Goal: Task Accomplishment & Management: Use online tool/utility

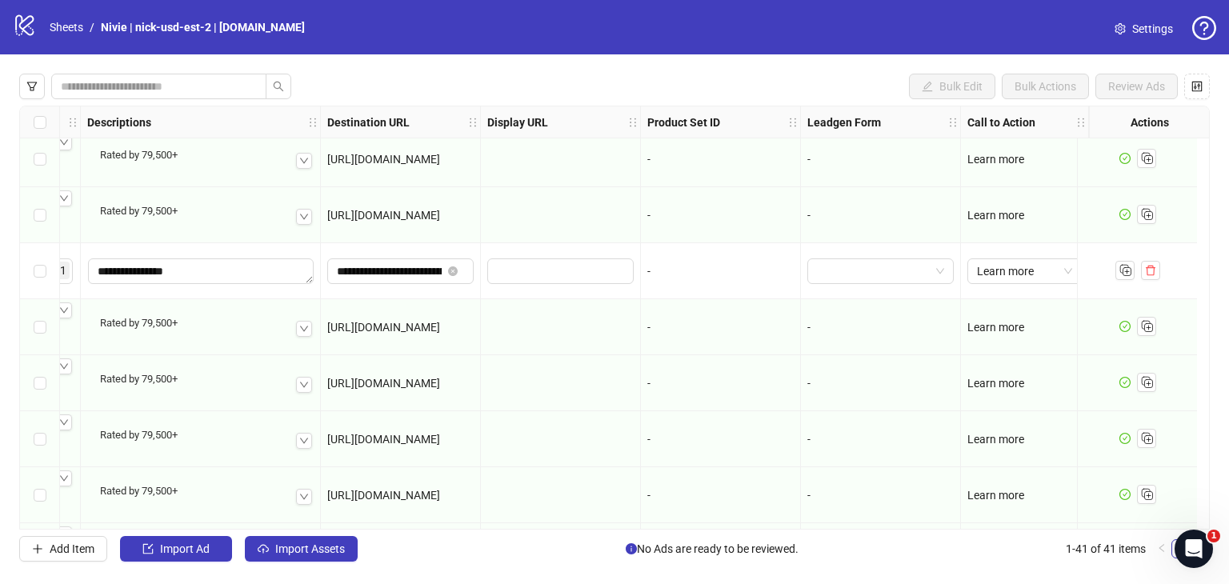
scroll to position [791, 1252]
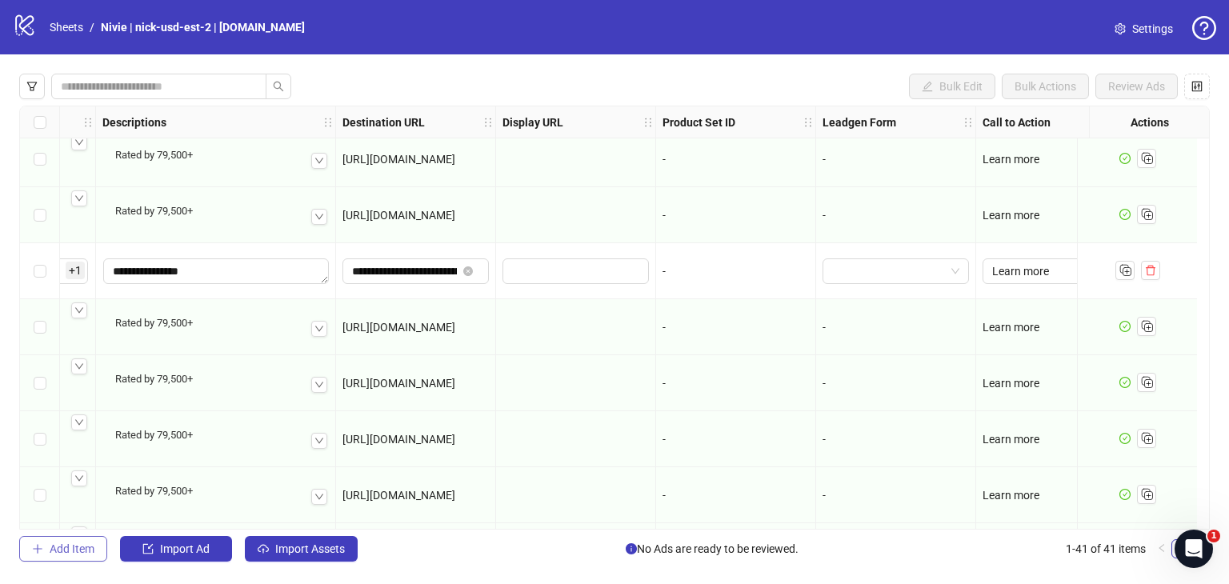
click at [46, 554] on button "Add Item" at bounding box center [63, 549] width 88 height 26
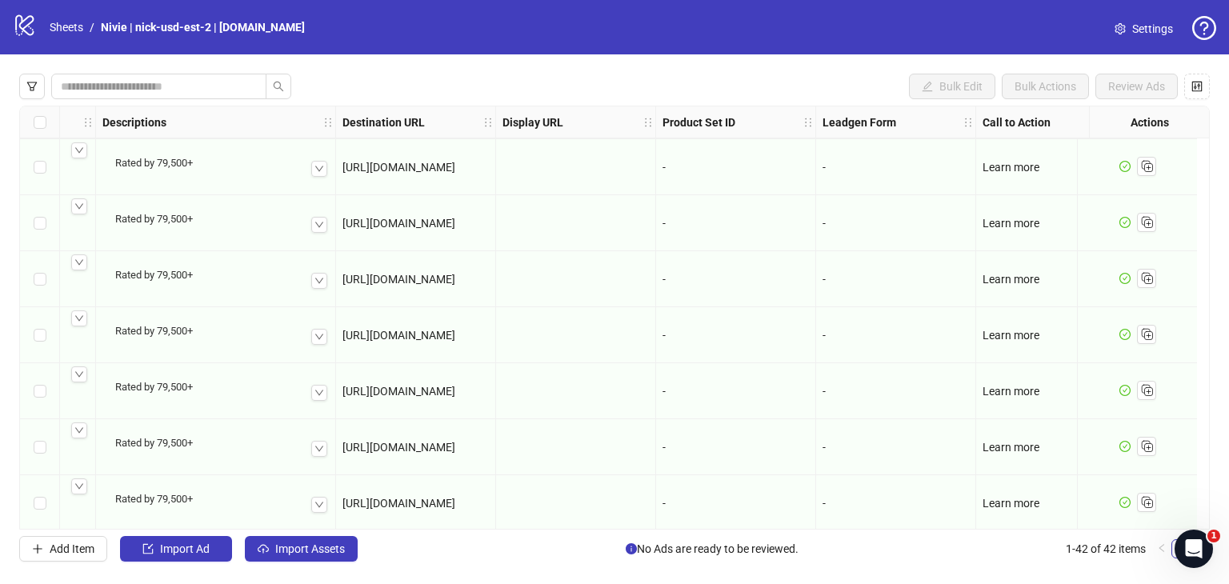
scroll to position [0, 1252]
drag, startPoint x: 765, startPoint y: 529, endPoint x: 342, endPoint y: 532, distance: 422.5
click at [339, 539] on div "Bulk Edit Bulk Actions Review Ads Ad Format Ad Name Campaign & Ad Set Assets Pr…" at bounding box center [614, 317] width 1229 height 526
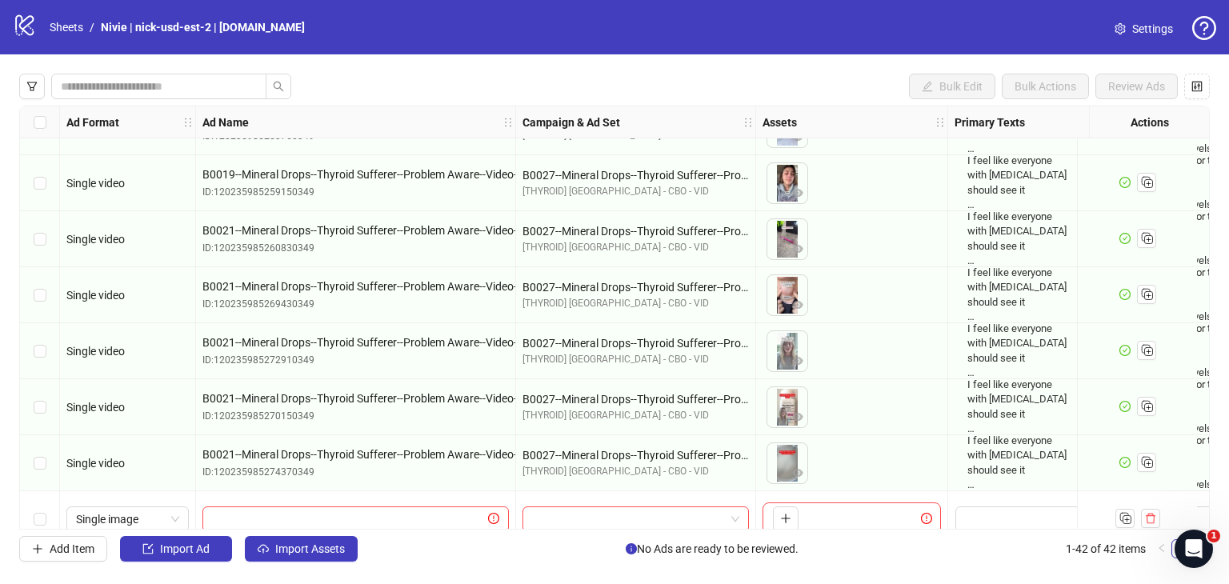
scroll to position [1967, 0]
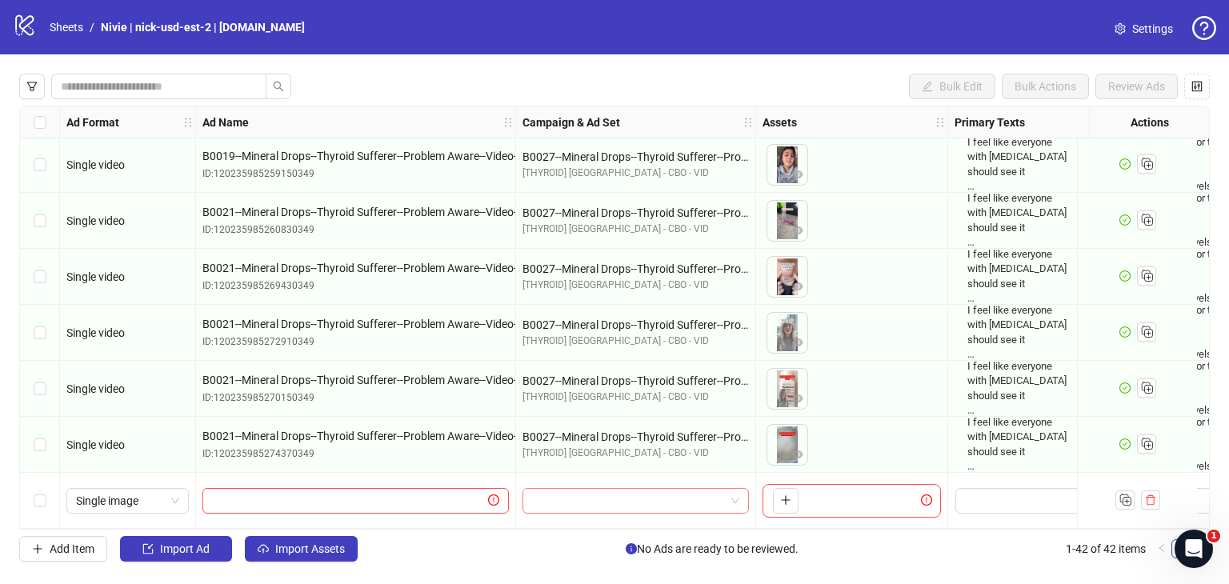
click at [739, 490] on span at bounding box center [635, 501] width 207 height 24
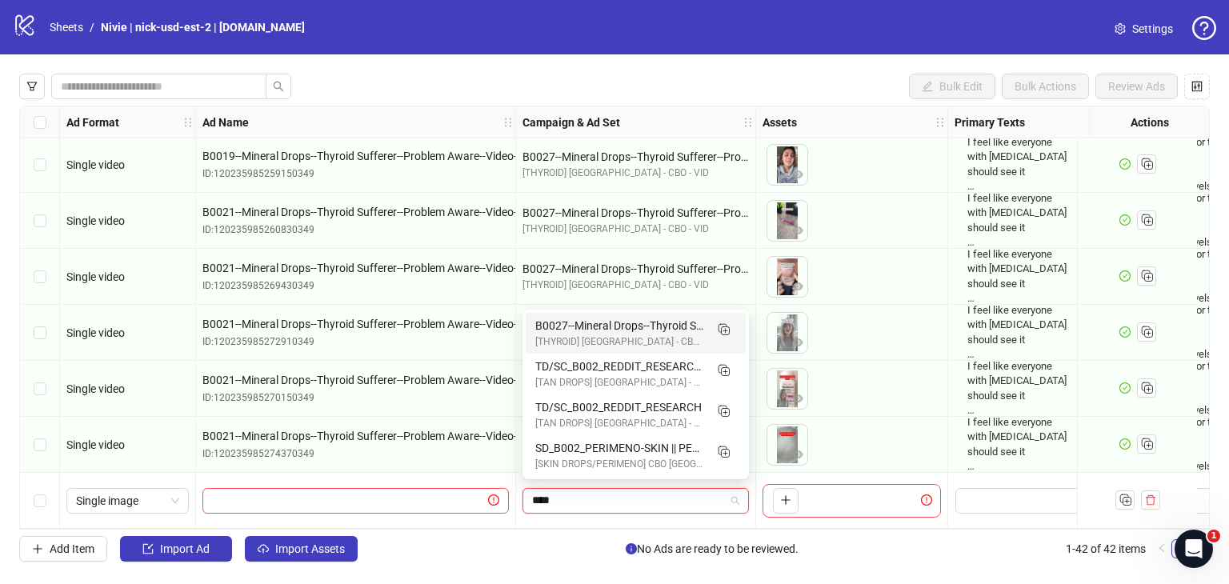
type input "*****"
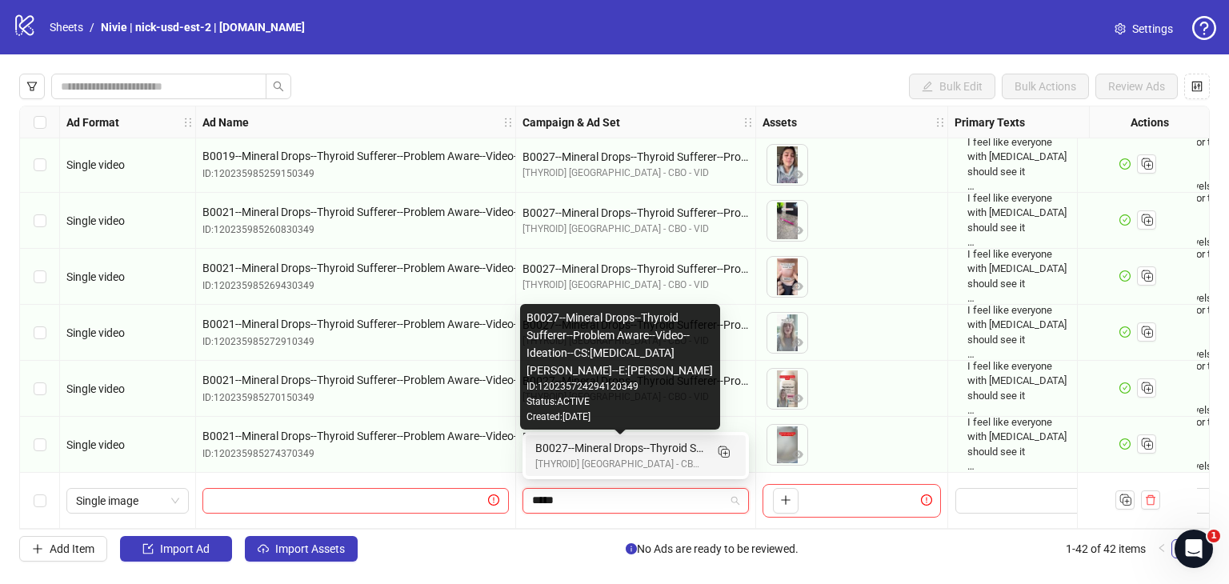
click at [686, 455] on div "B0027--Mineral Drops--Thyroid Sufferer--Problem Aware--Video--Ideation--CS:[MED…" at bounding box center [619, 448] width 169 height 18
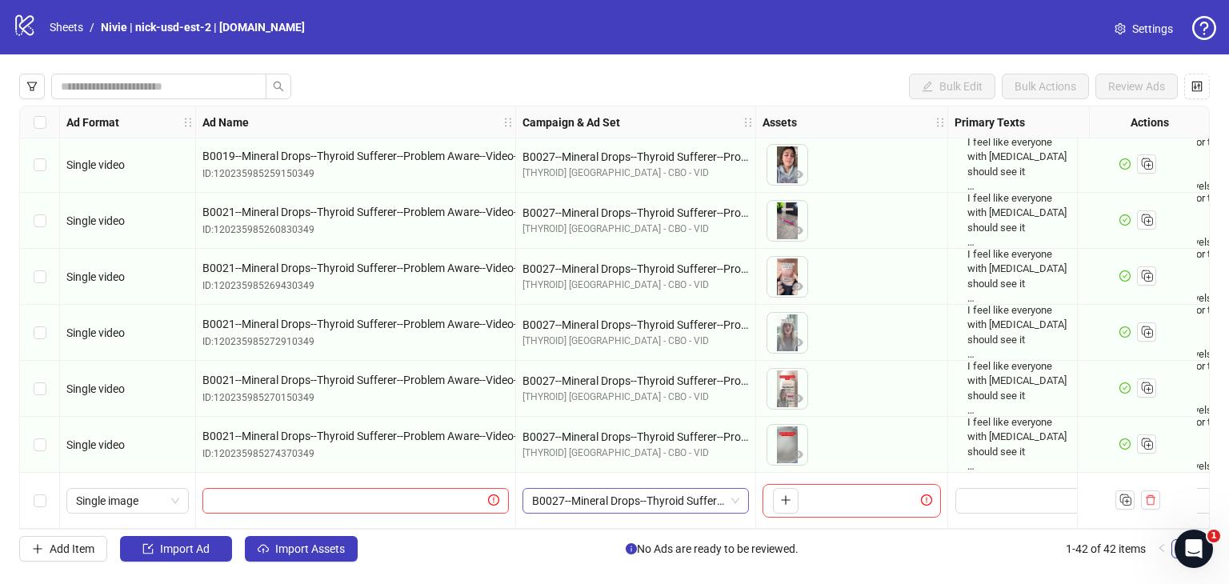
click at [584, 496] on span "B0027--Mineral Drops--Thyroid Sufferer--Problem Aware--Video--Ideation--CS:[MED…" at bounding box center [635, 501] width 207 height 24
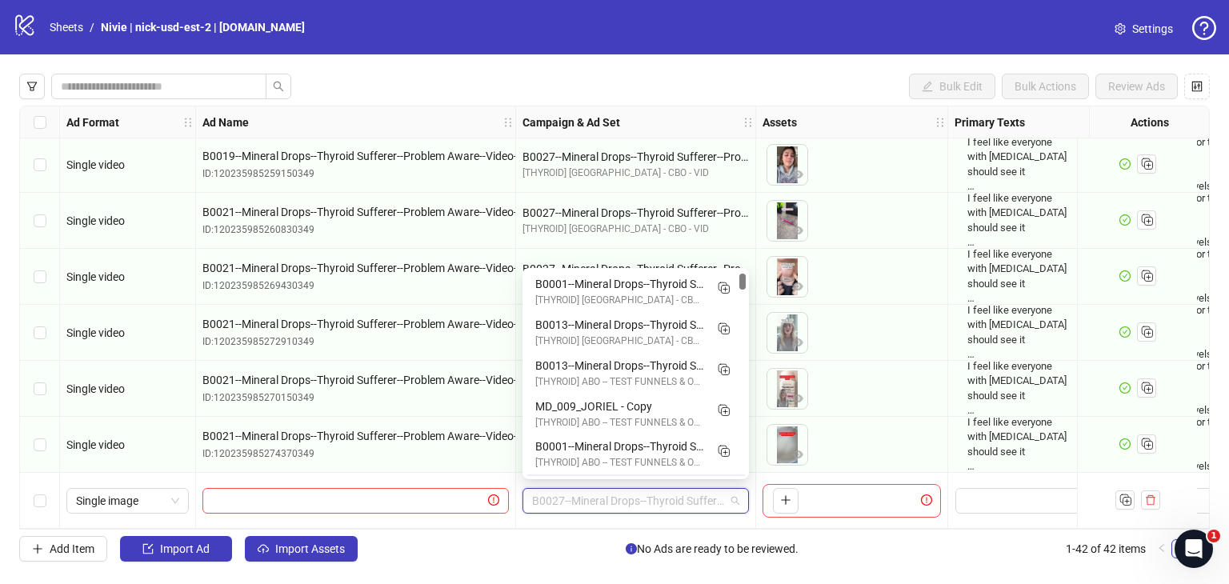
scroll to position [40, 0]
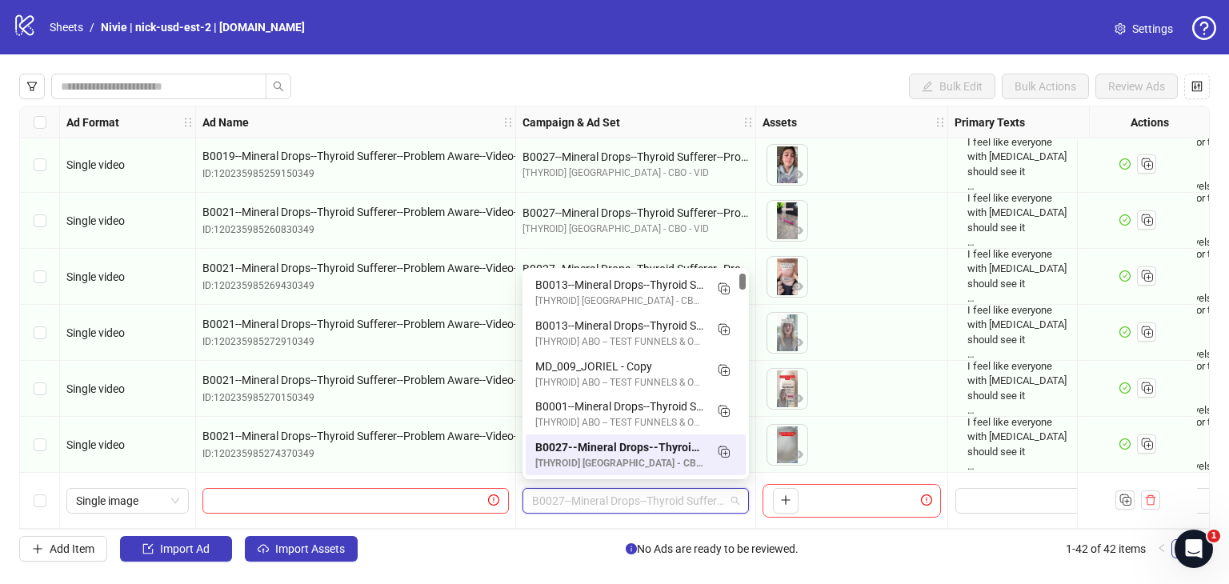
click at [645, 500] on span "B0027--Mineral Drops--Thyroid Sufferer--Problem Aware--Video--Ideation--CS:[MED…" at bounding box center [635, 501] width 207 height 24
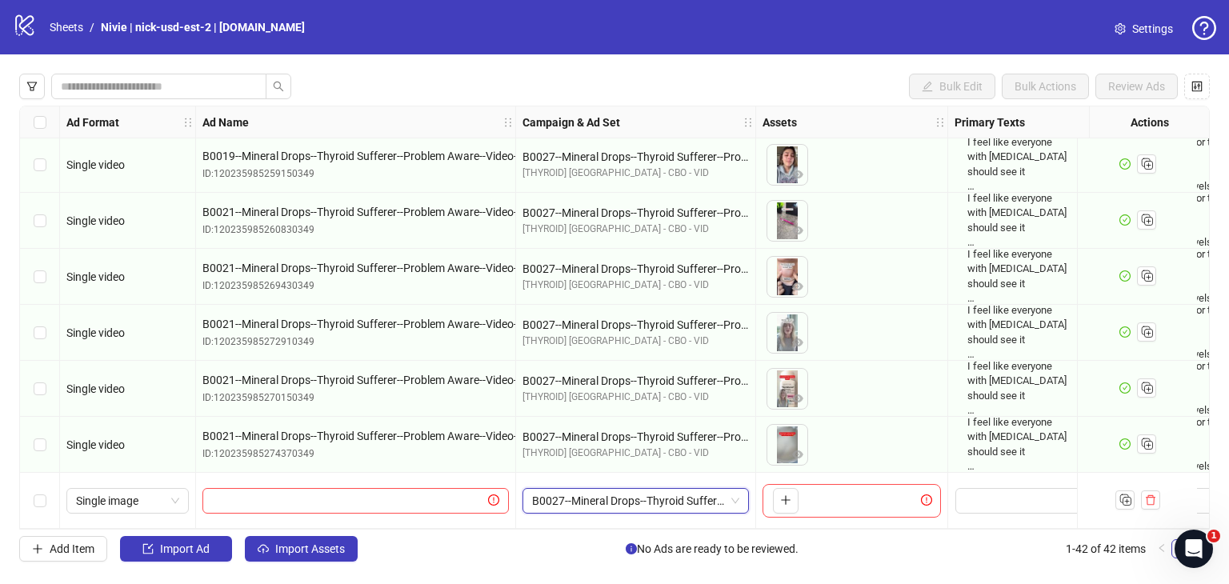
click at [733, 494] on span "B0027--Mineral Drops--Thyroid Sufferer--Problem Aware--Video--Ideation--CS:[MED…" at bounding box center [635, 501] width 207 height 24
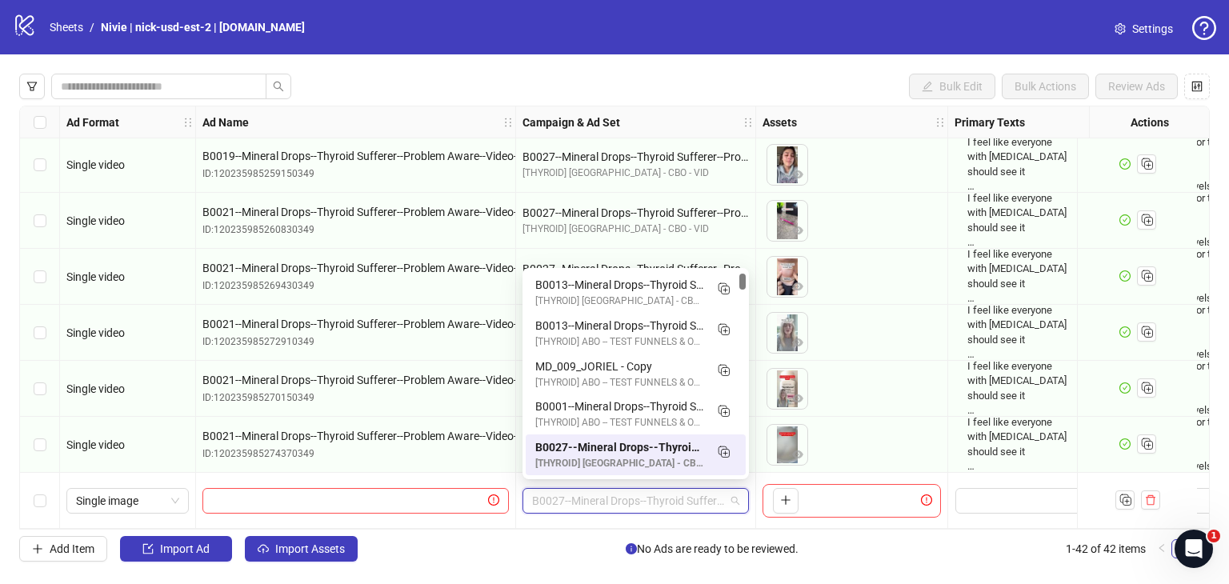
click at [667, 496] on span "B0027--Mineral Drops--Thyroid Sufferer--Problem Aware--Video--Ideation--CS:[MED…" at bounding box center [635, 501] width 207 height 24
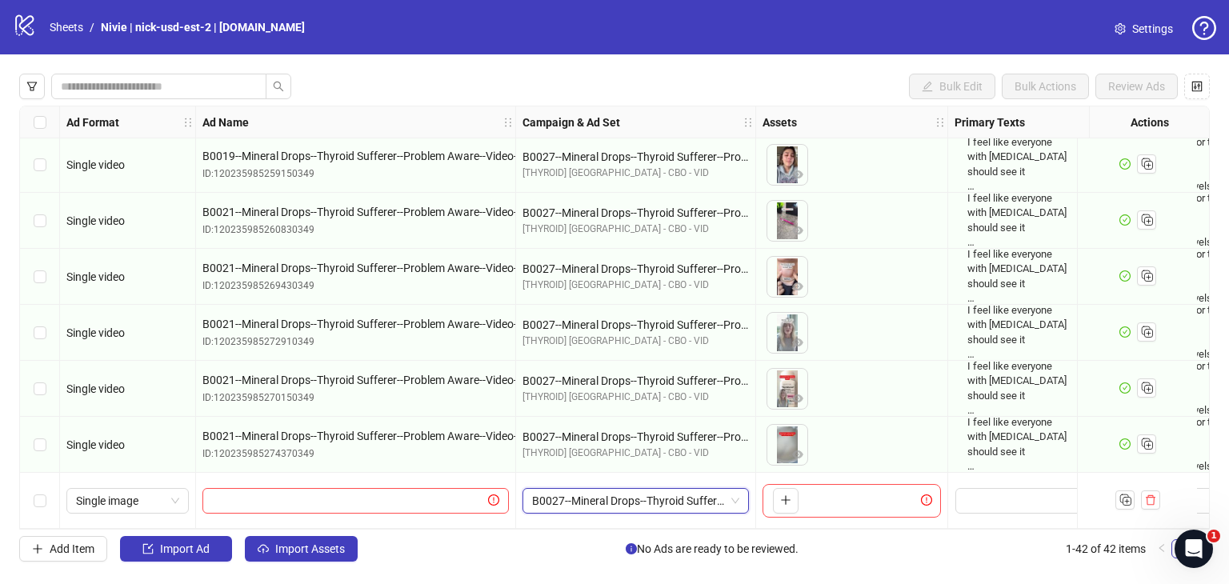
click at [667, 496] on span "B0027--Mineral Drops--Thyroid Sufferer--Problem Aware--Video--Ideation--CS:[MED…" at bounding box center [635, 501] width 207 height 24
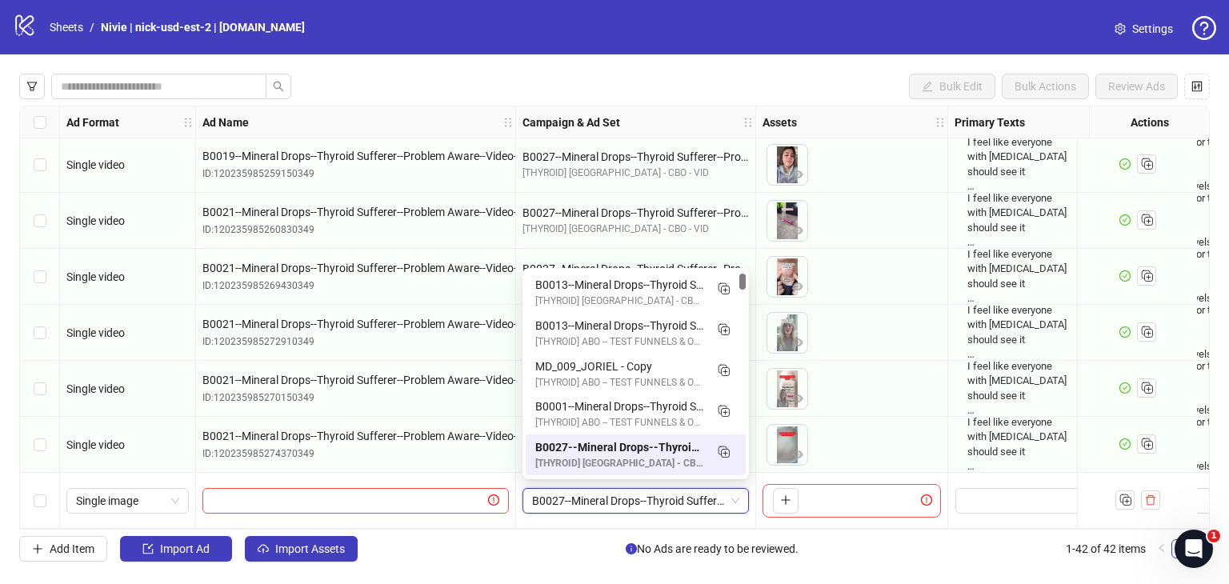
click at [667, 496] on span "B0027--Mineral Drops--Thyroid Sufferer--Problem Aware--Video--Ideation--CS:[MED…" at bounding box center [635, 501] width 207 height 24
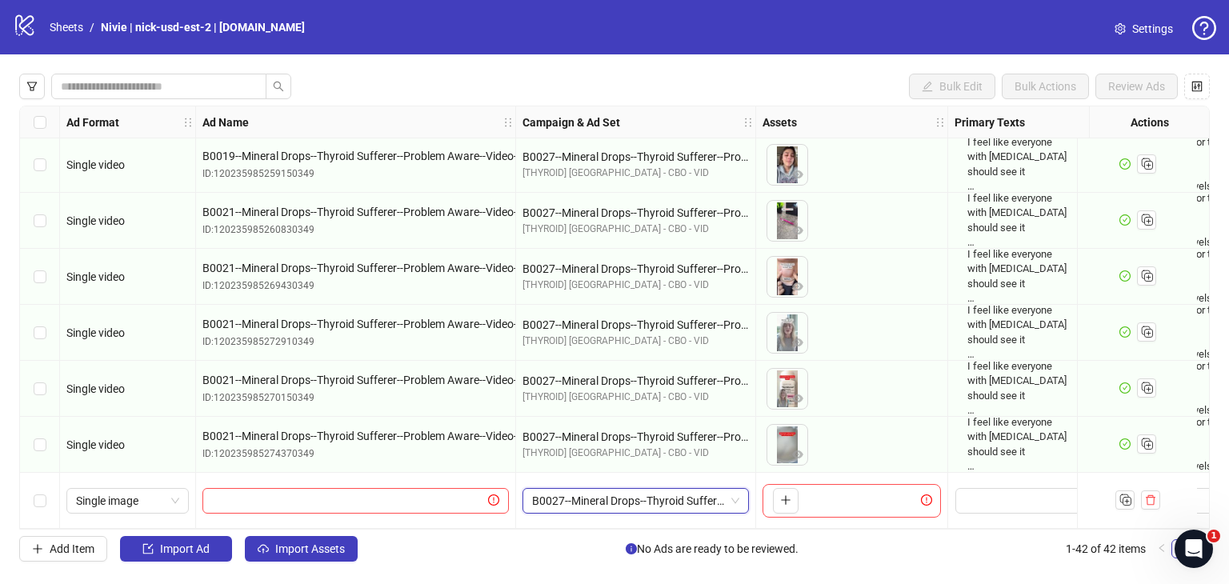
click at [667, 496] on span "B0027--Mineral Drops--Thyroid Sufferer--Problem Aware--Video--Ideation--CS:[MED…" at bounding box center [635, 501] width 207 height 24
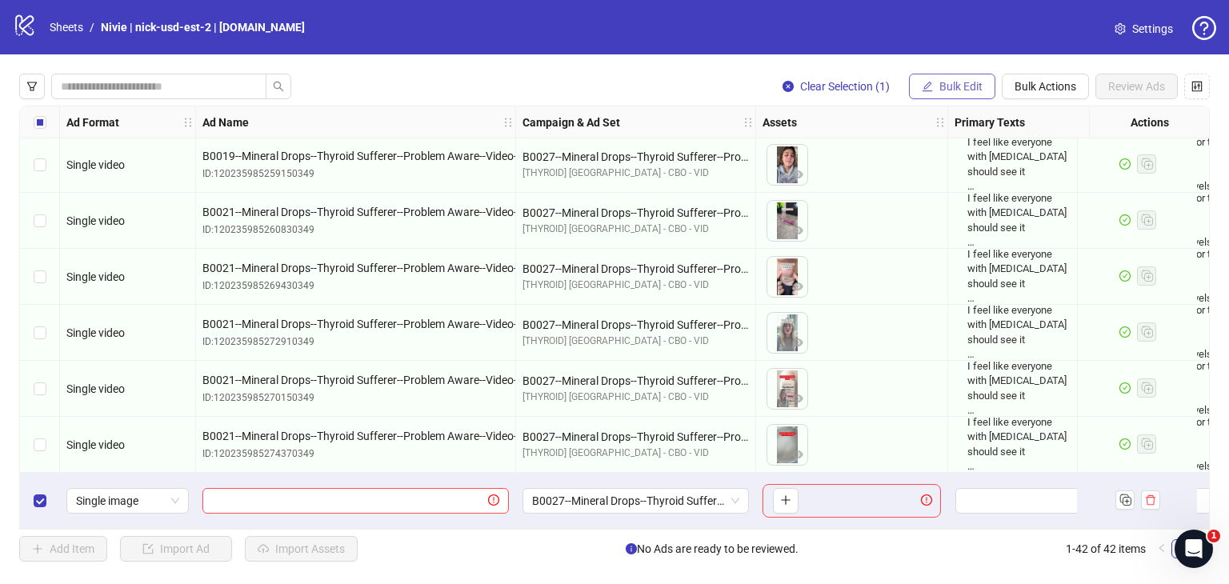
click at [953, 84] on span "Bulk Edit" at bounding box center [960, 86] width 43 height 13
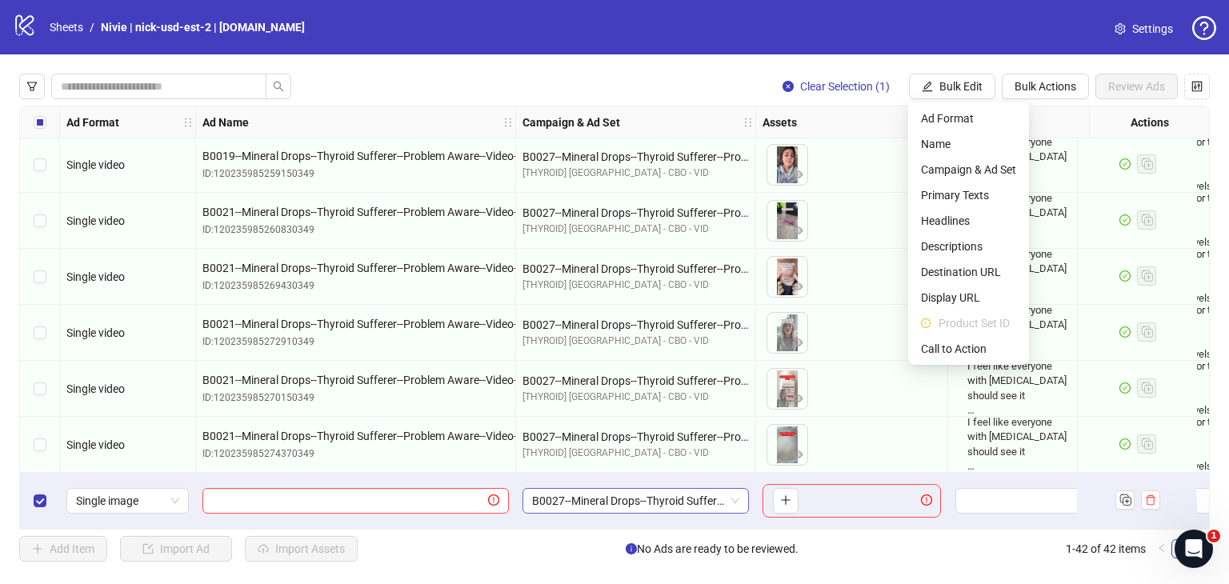
click at [737, 492] on span "B0027--Mineral Drops--Thyroid Sufferer--Problem Aware--Video--Ideation--CS:[MED…" at bounding box center [635, 501] width 207 height 24
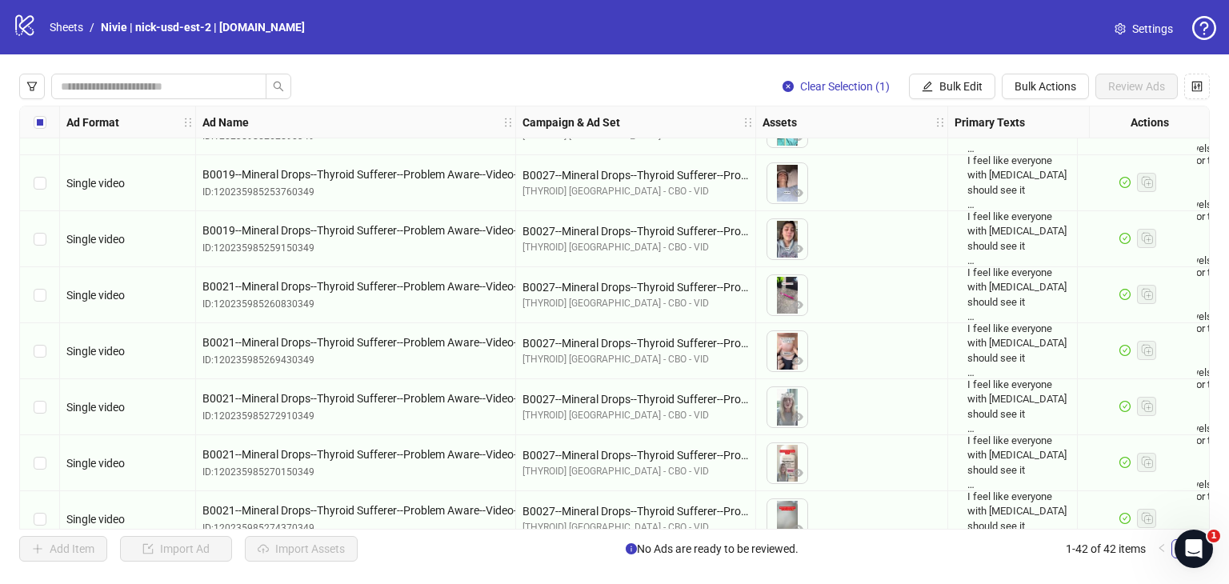
scroll to position [1967, 0]
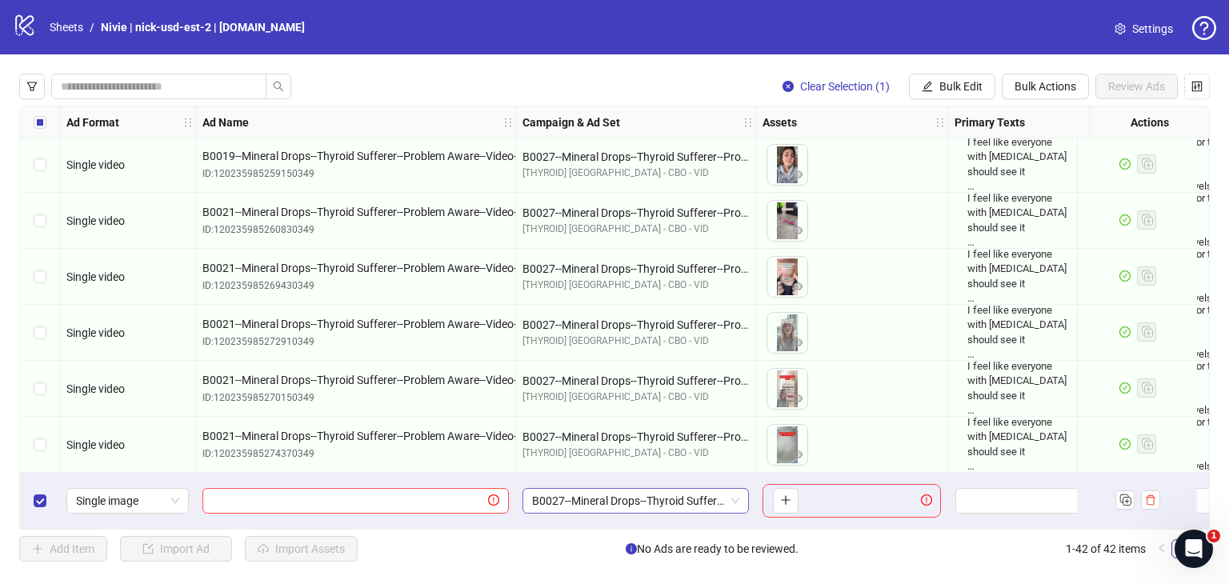
click at [737, 498] on span "B0027--Mineral Drops--Thyroid Sufferer--Problem Aware--Video--Ideation--CS:[MED…" at bounding box center [635, 501] width 207 height 24
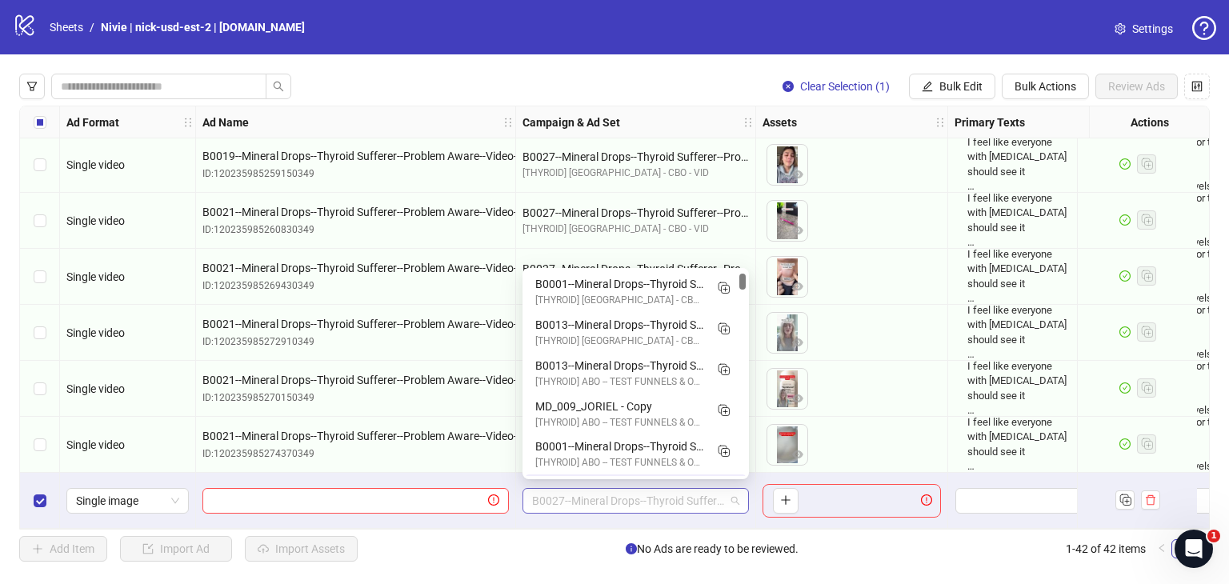
scroll to position [40, 0]
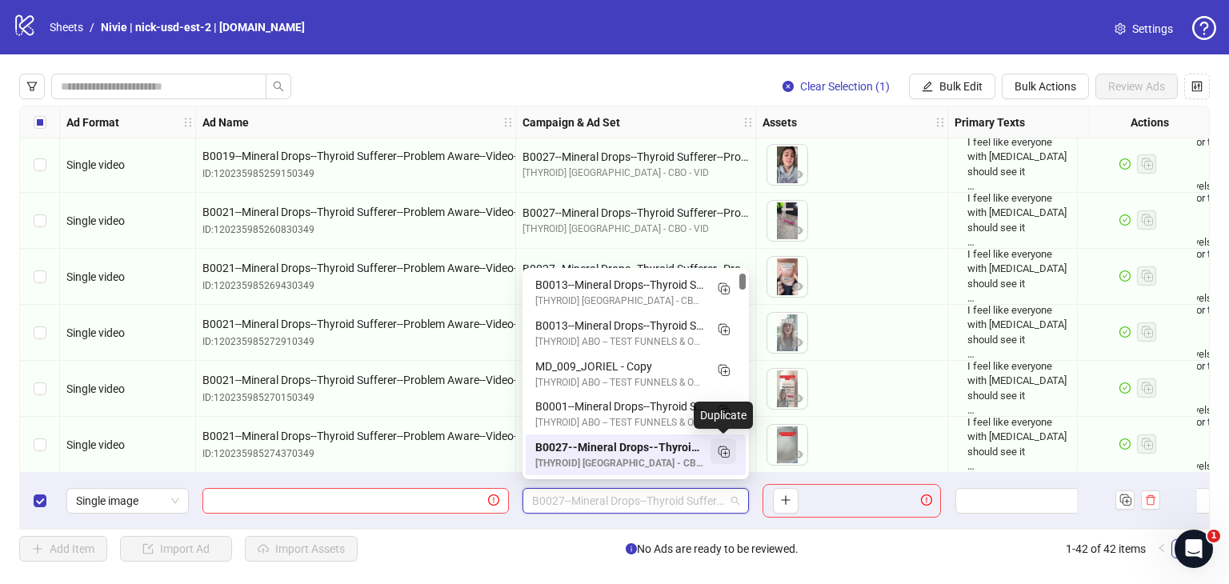
click at [722, 454] on icon "Duplicate" at bounding box center [723, 451] width 16 height 16
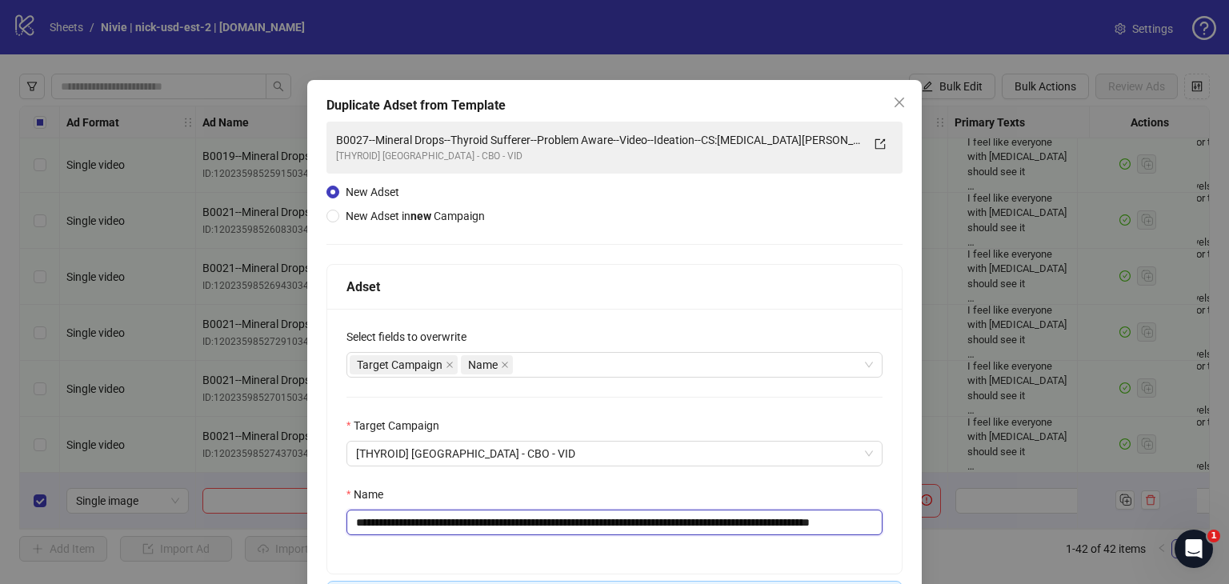
click at [382, 522] on input "**********" at bounding box center [614, 523] width 536 height 26
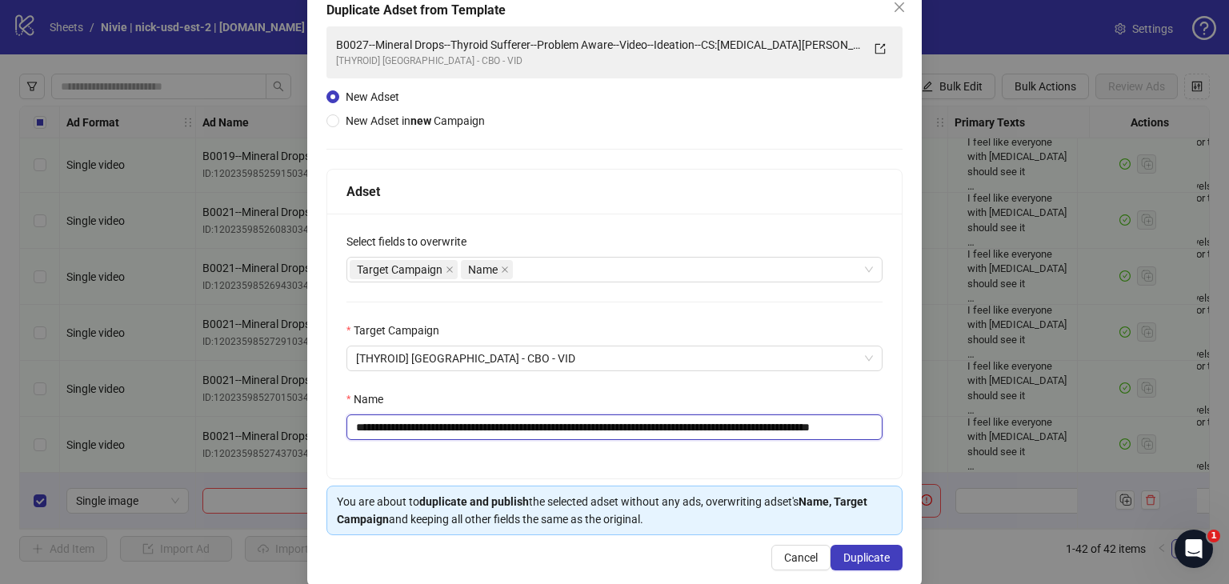
scroll to position [116, 0]
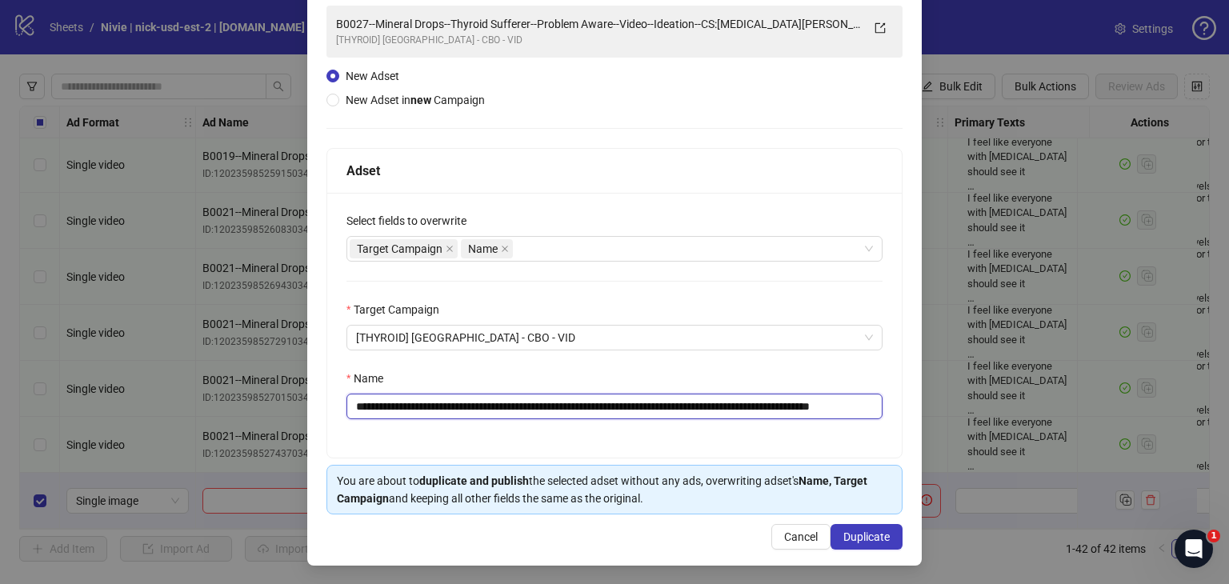
click at [853, 406] on input "**********" at bounding box center [614, 407] width 536 height 26
type input "**********"
click at [877, 538] on span "Duplicate" at bounding box center [866, 536] width 46 height 13
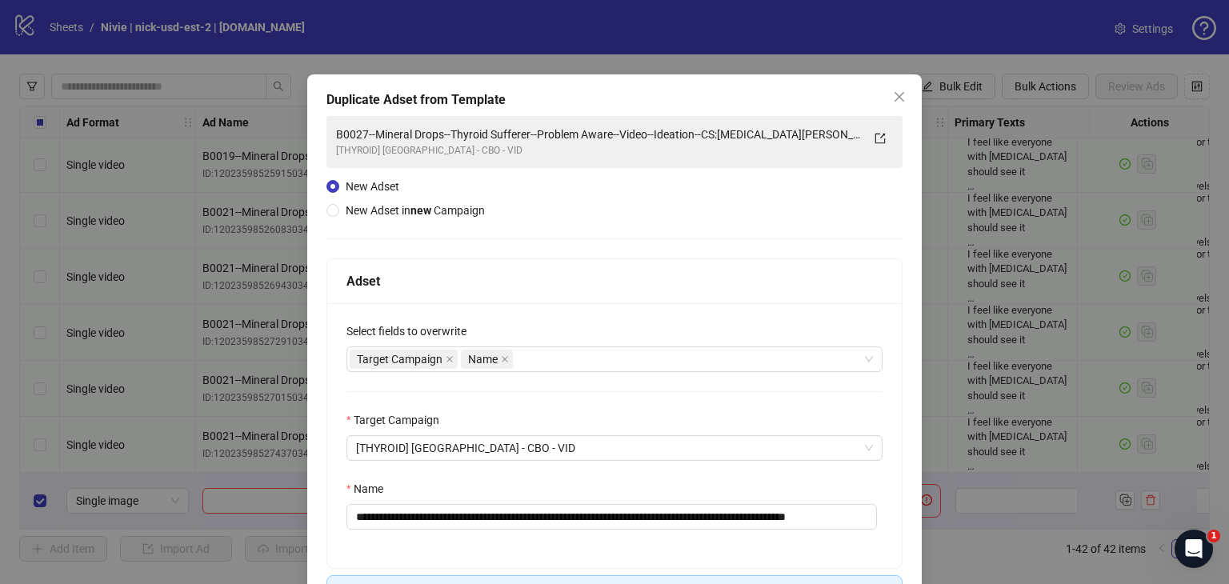
scroll to position [0, 0]
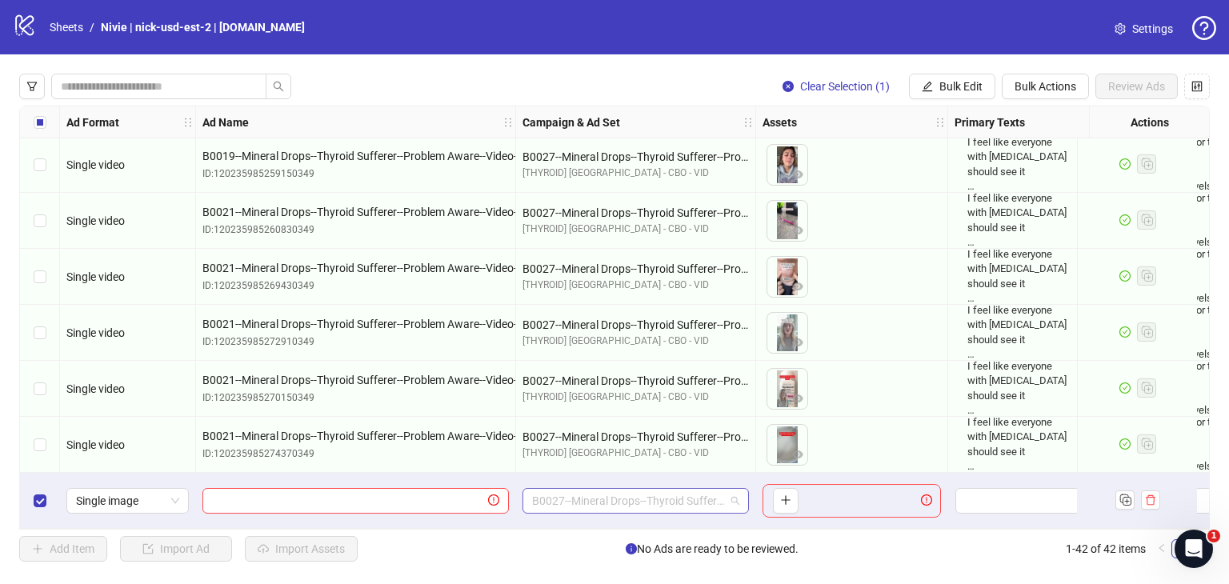
click at [718, 501] on span "B0027--Mineral Drops--Thyroid Sufferer--Problem Aware--Video--Ideation--CS:[MED…" at bounding box center [635, 501] width 207 height 24
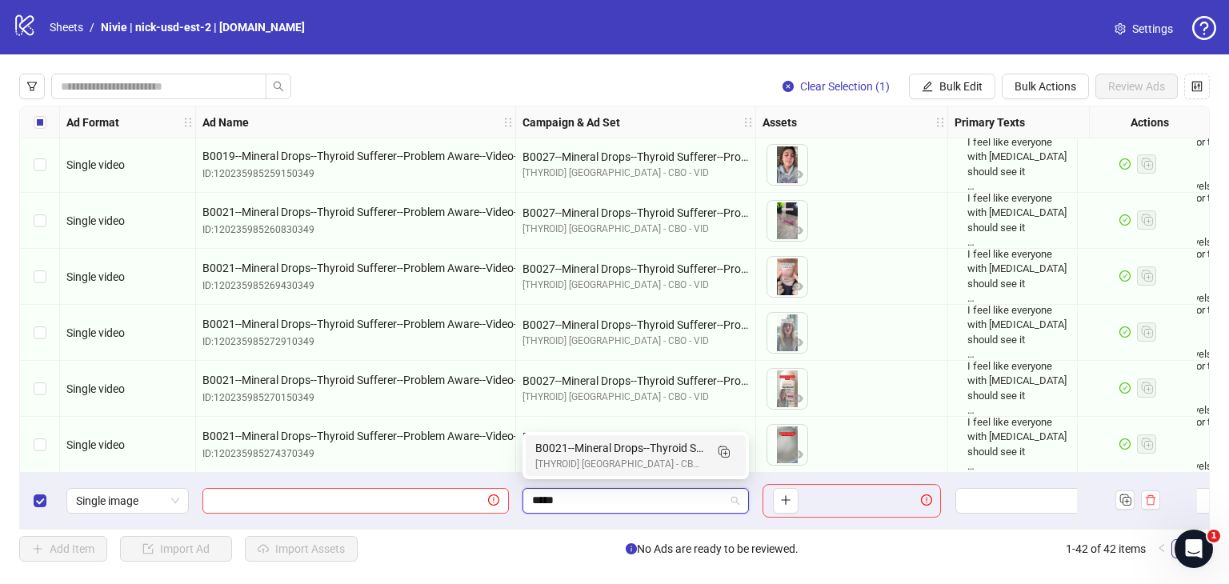
type input "*****"
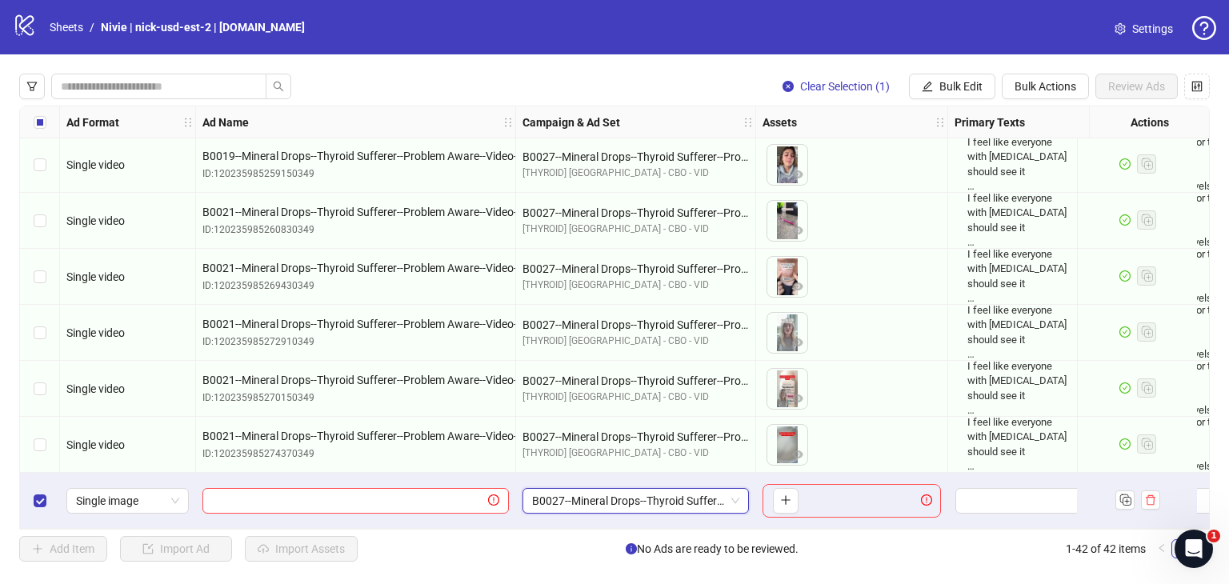
click at [733, 494] on span "B0027--Mineral Drops--Thyroid Sufferer--Problem Aware--Video--Ideation--CS:[MED…" at bounding box center [635, 501] width 207 height 24
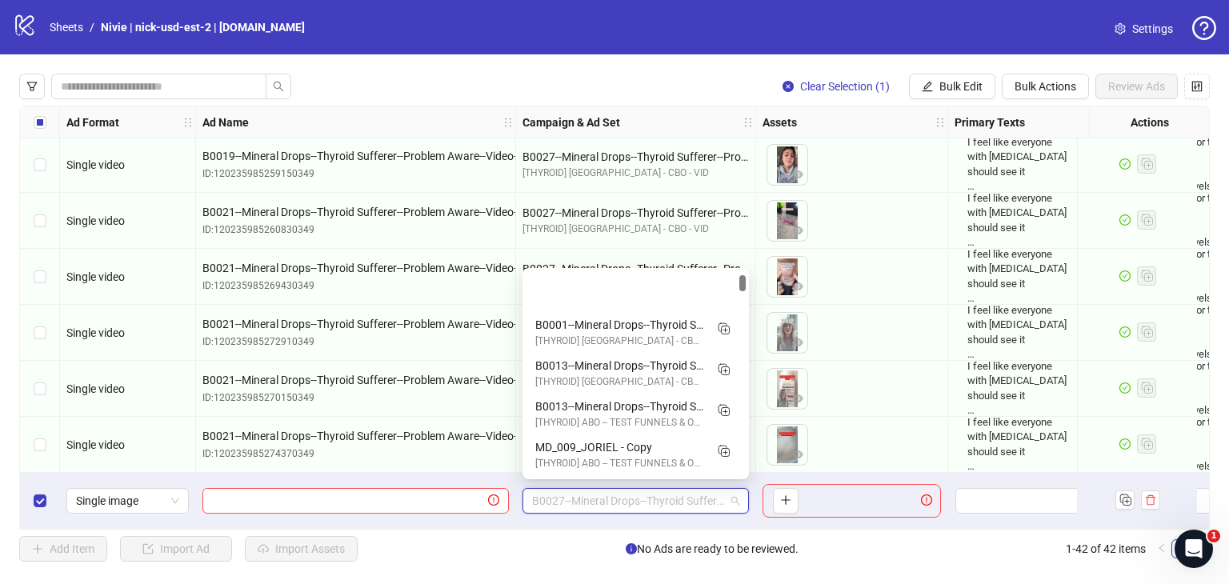
scroll to position [80, 0]
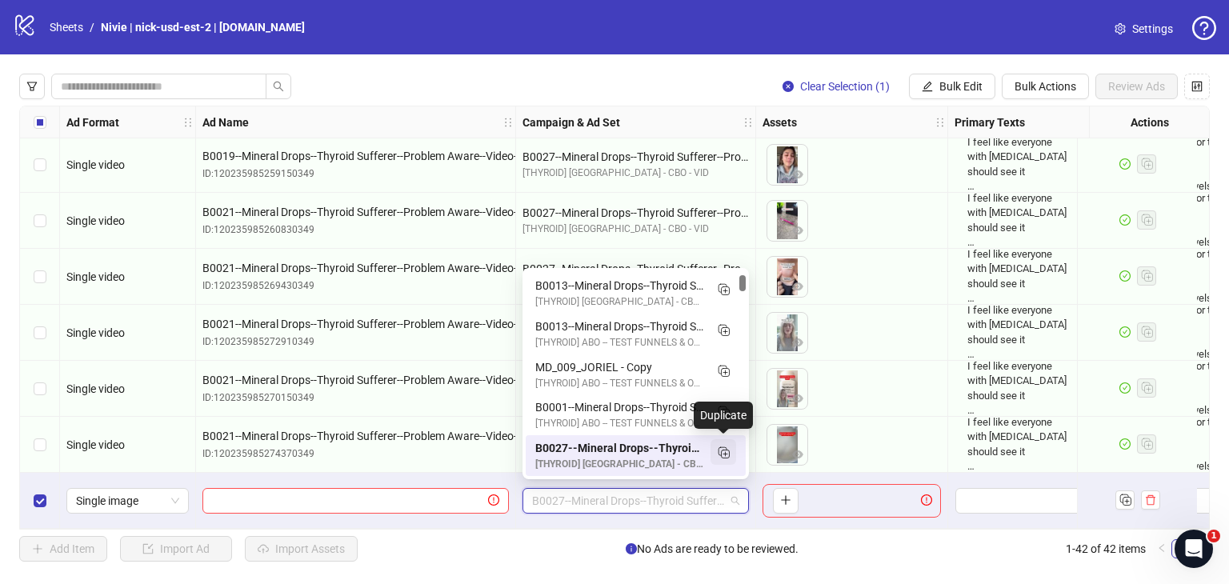
click at [721, 448] on icon "Duplicate" at bounding box center [723, 452] width 16 height 16
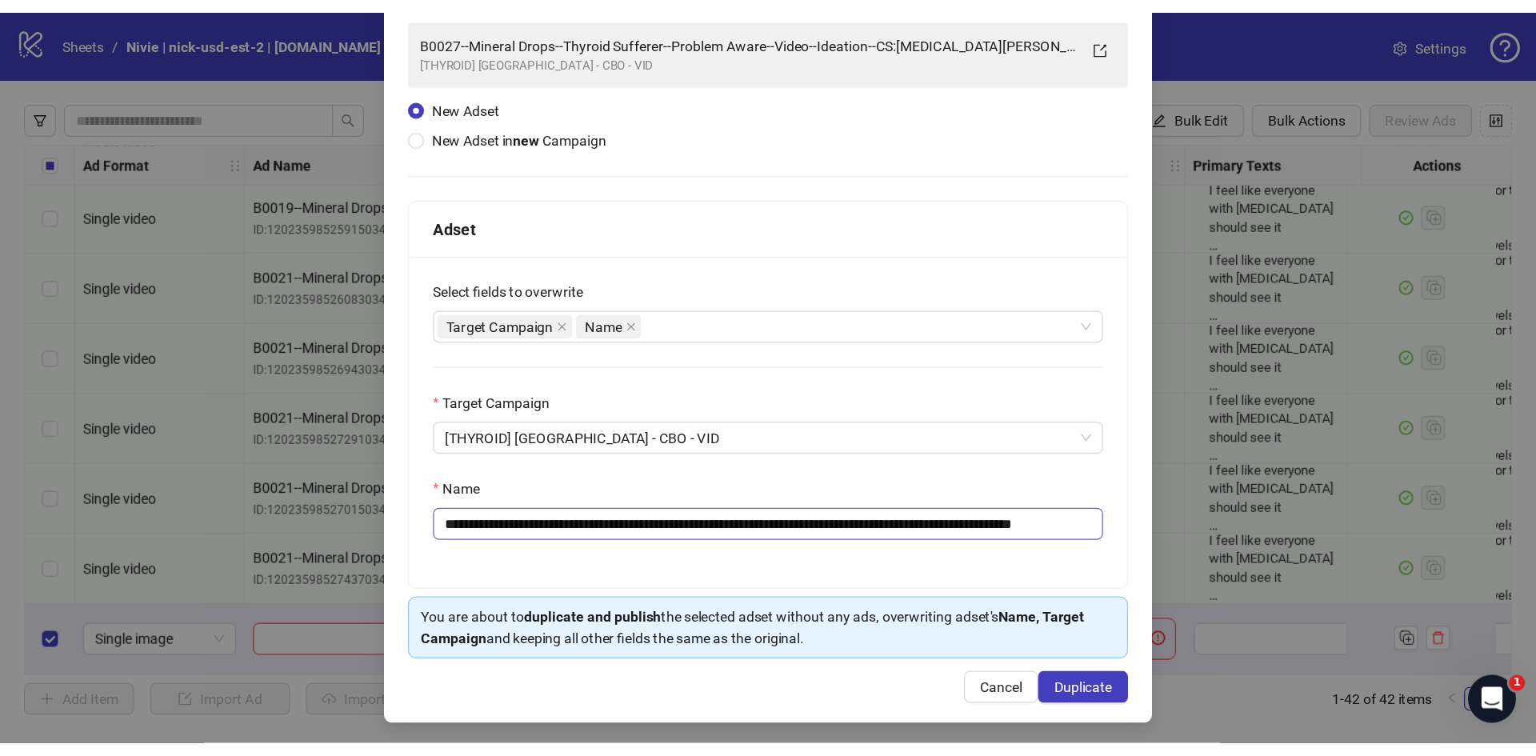
scroll to position [116, 0]
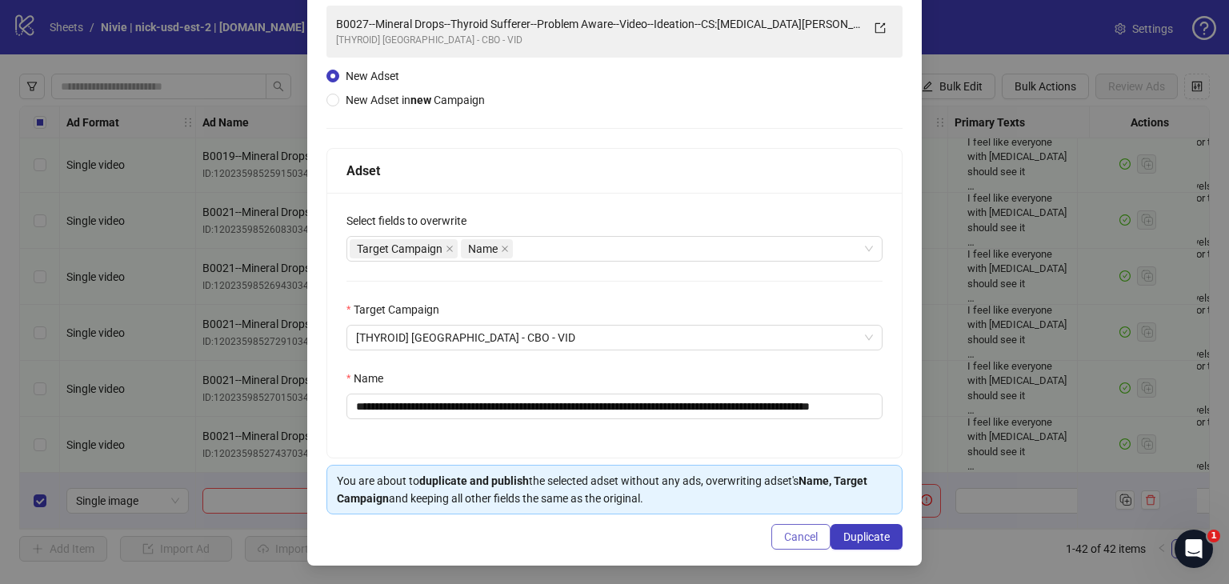
click at [790, 540] on span "Cancel" at bounding box center [801, 536] width 34 height 13
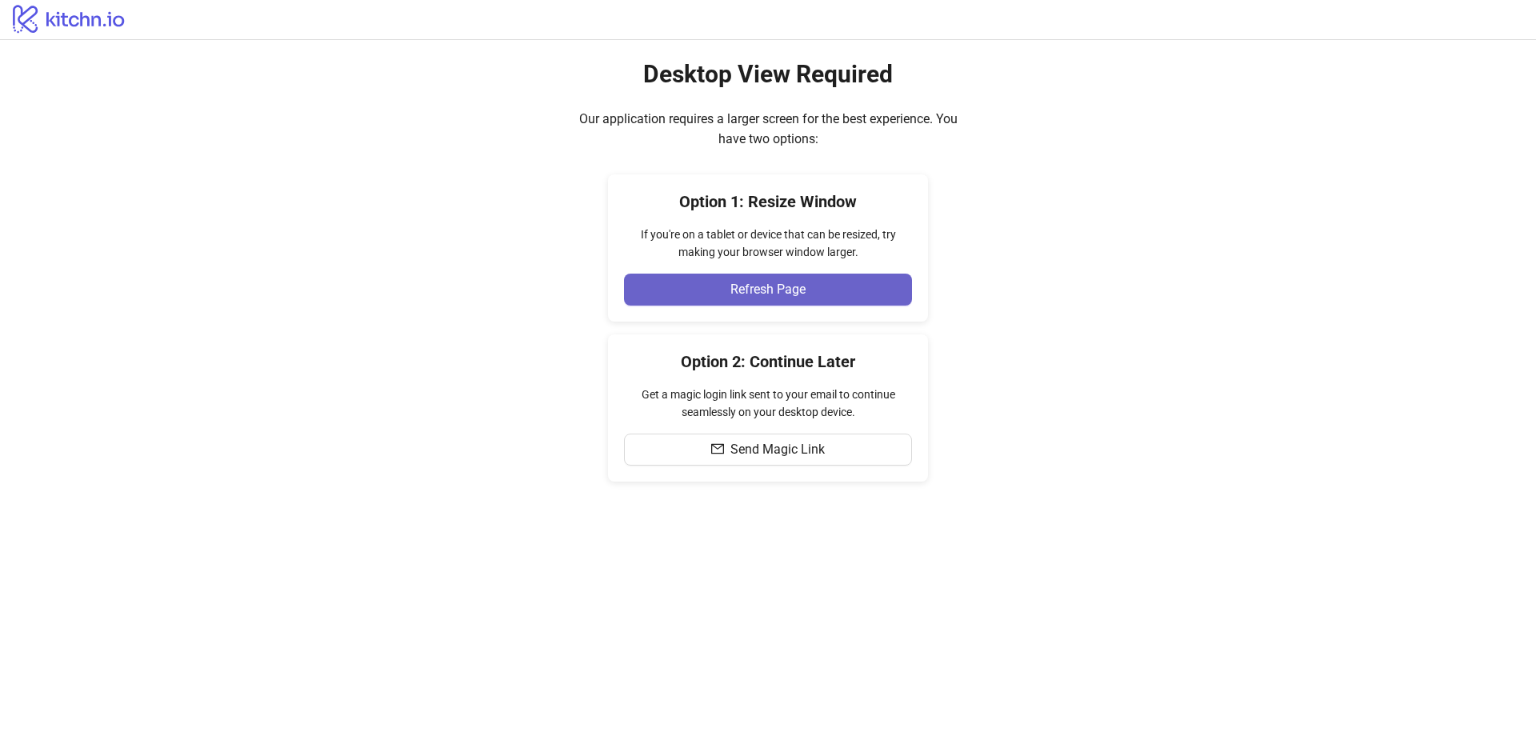
click at [864, 282] on button "Refresh Page" at bounding box center [768, 290] width 288 height 32
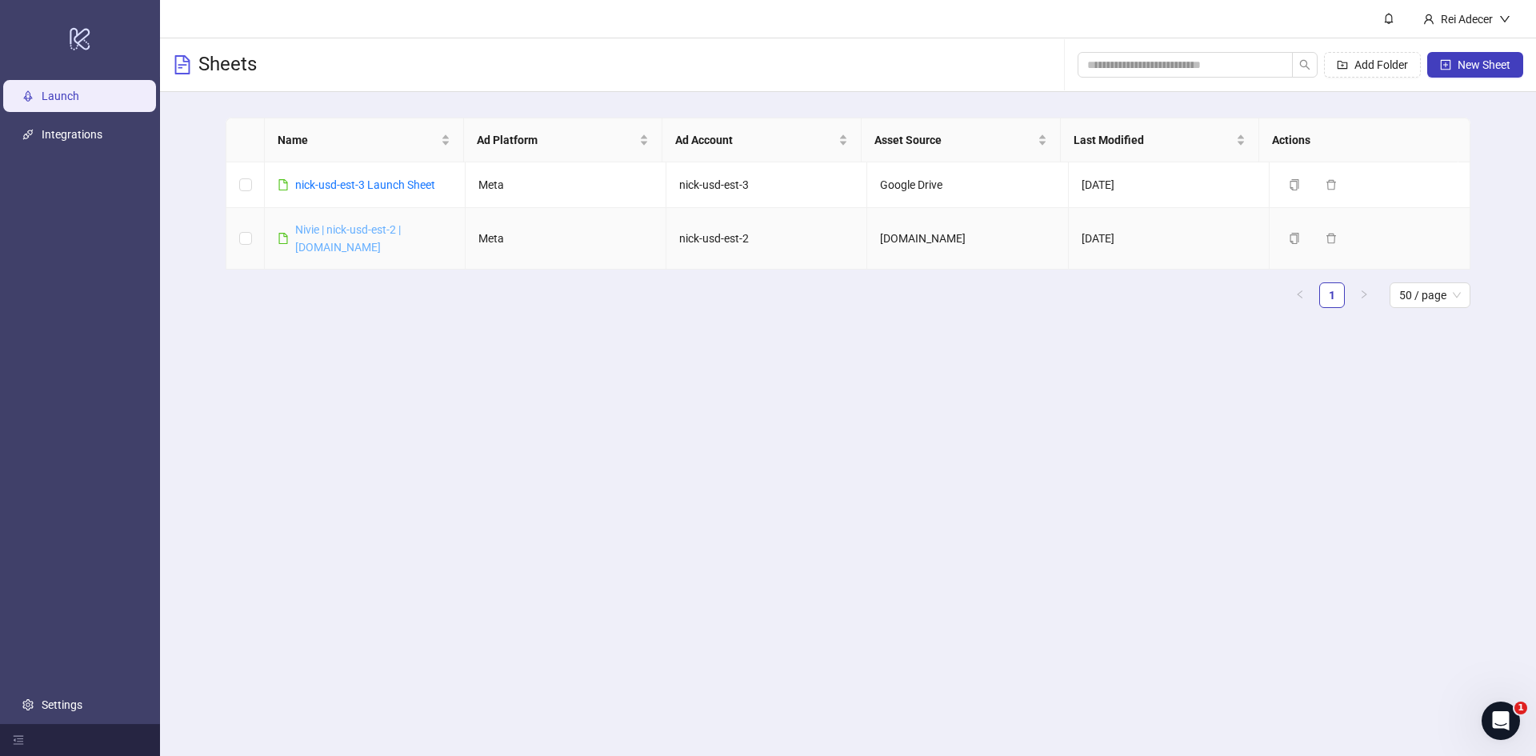
click at [391, 231] on link "Nivie | nick-usd-est-2 | [DOMAIN_NAME]" at bounding box center [348, 238] width 106 height 30
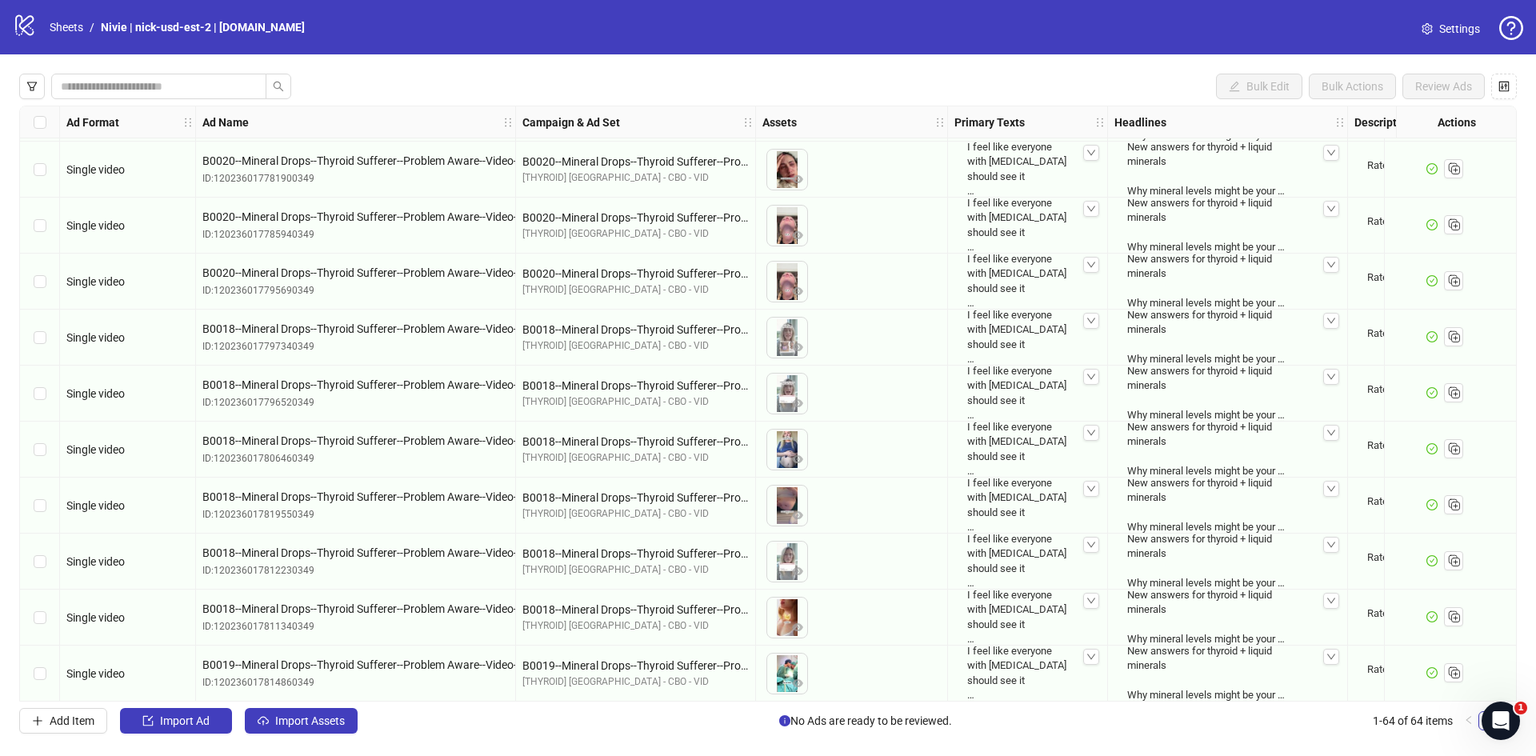
scroll to position [2628, 0]
